Goal: Check status: Check status

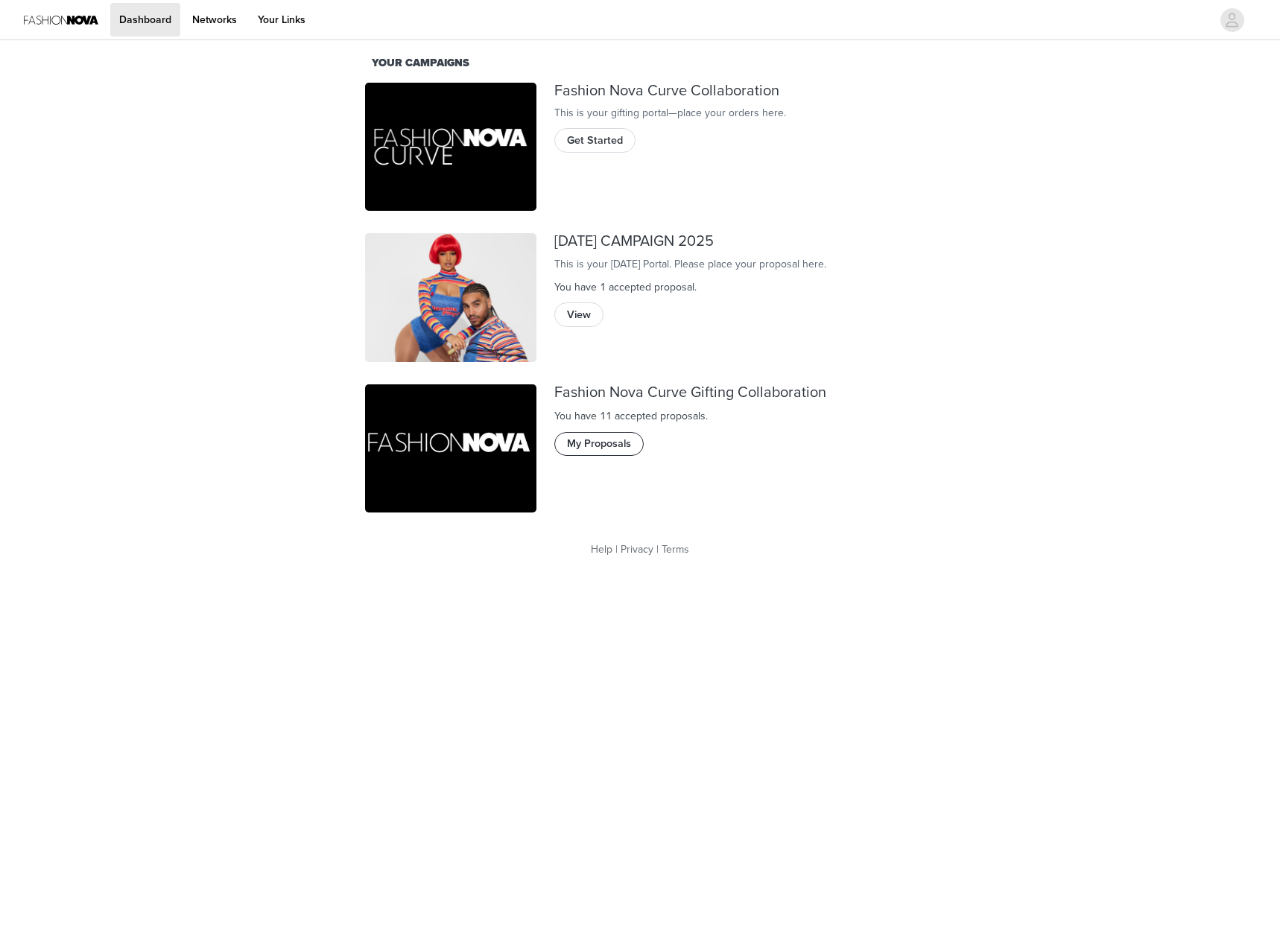
click at [625, 447] on button "My Proposals" at bounding box center [598, 444] width 89 height 24
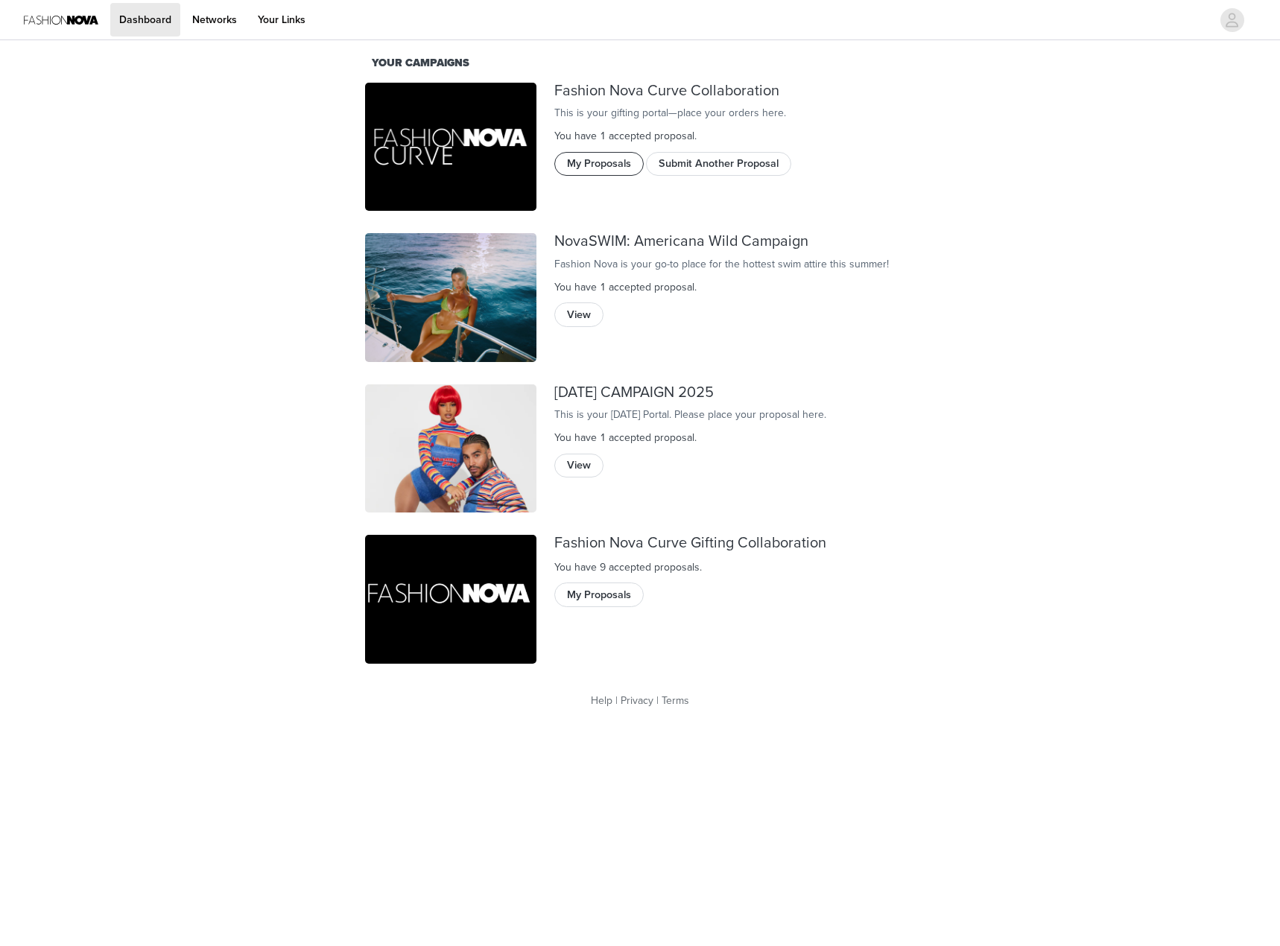
click at [612, 176] on button "My Proposals" at bounding box center [598, 164] width 89 height 24
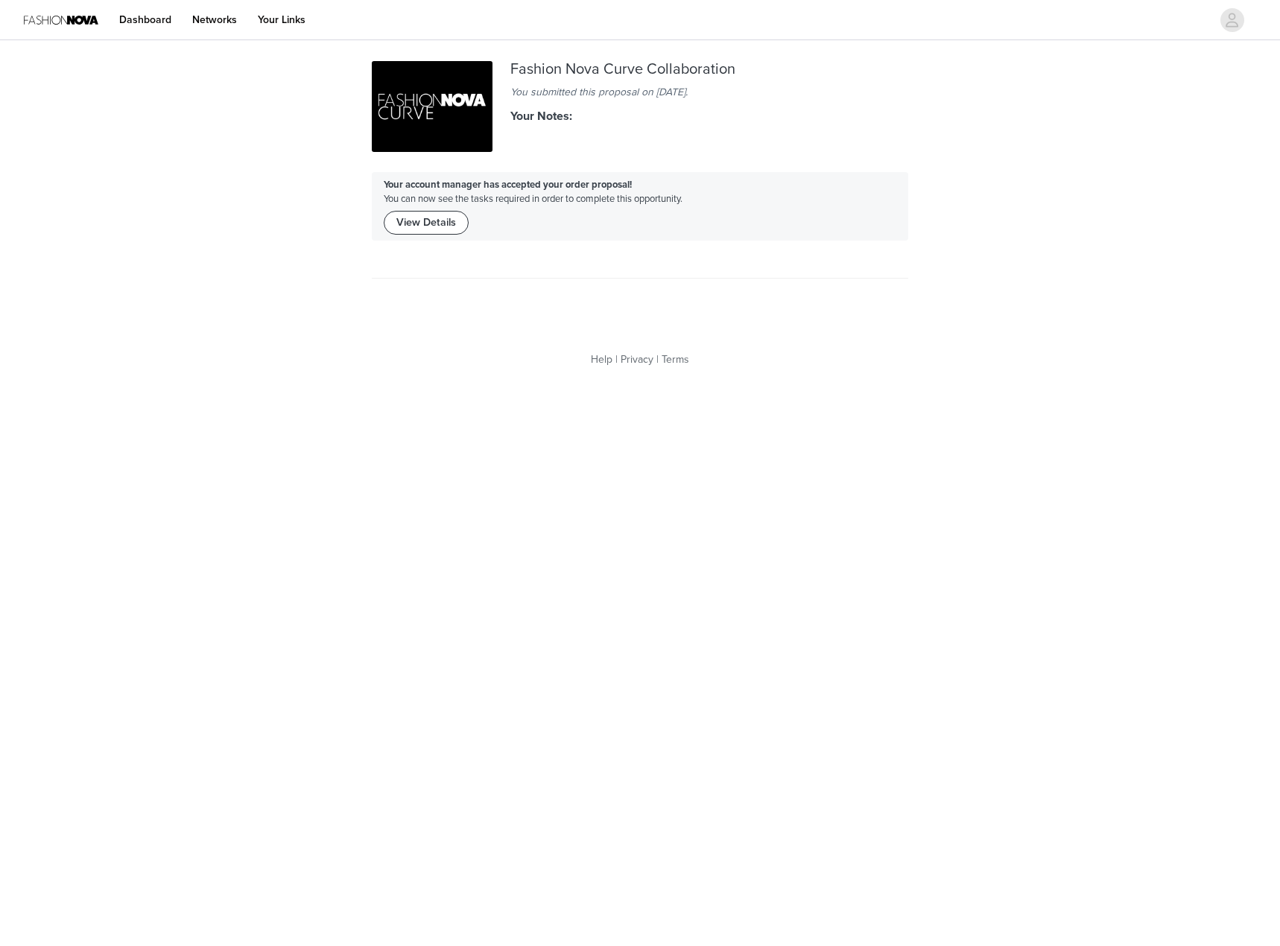
click at [408, 230] on button "View Details" at bounding box center [426, 223] width 85 height 24
